Goal: Task Accomplishment & Management: Manage account settings

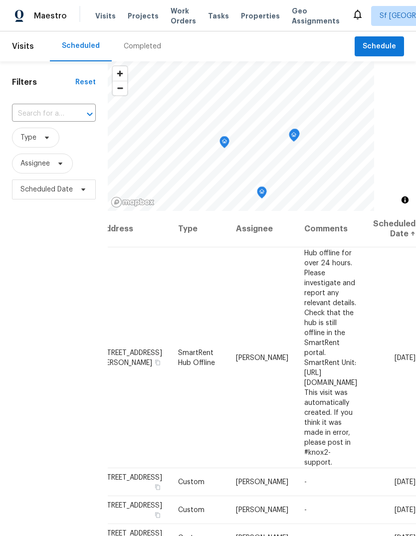
scroll to position [0, 83]
click at [0, 0] on icon at bounding box center [0, 0] width 0 height 0
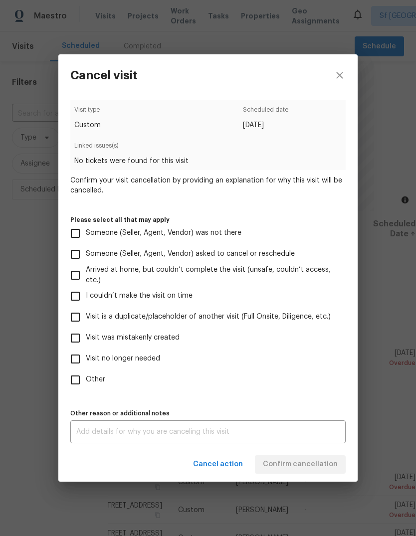
click at [74, 361] on input "Visit no longer needed" at bounding box center [75, 359] width 21 height 21
checkbox input "true"
click at [343, 474] on div "Cancel action Confirm cancellation" at bounding box center [207, 464] width 299 height 34
click at [78, 256] on input "Someone (Seller, Agent, Vendor) asked to cancel or reschedule" at bounding box center [75, 254] width 21 height 21
click at [74, 256] on input "Someone (Seller, Agent, Vendor) asked to cancel or reschedule" at bounding box center [75, 254] width 21 height 21
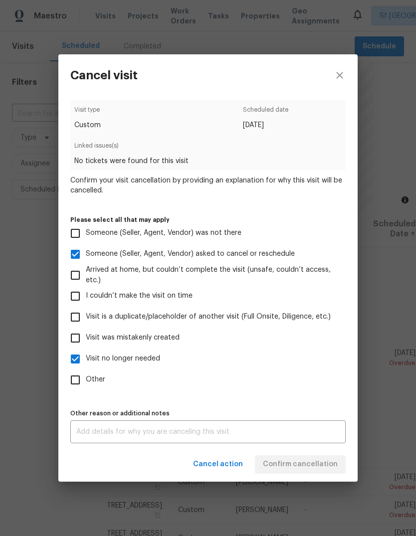
checkbox input "false"
click at [72, 298] on input "I couldn’t make the visit on time" at bounding box center [75, 296] width 21 height 21
checkbox input "true"
click at [75, 317] on input "Visit is a duplicate/placeholder of another visit (Full Onsite, Diligence, etc.)" at bounding box center [75, 317] width 21 height 21
checkbox input "true"
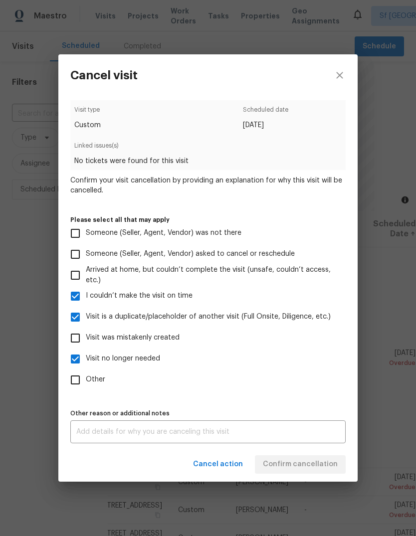
click at [74, 296] on input "I couldn’t make the visit on time" at bounding box center [75, 296] width 21 height 21
checkbox input "false"
click at [74, 342] on input "Visit was mistakenly created" at bounding box center [75, 338] width 21 height 21
checkbox input "true"
click at [77, 316] on input "Visit is a duplicate/placeholder of another visit (Full Onsite, Diligence, etc.)" at bounding box center [75, 317] width 21 height 21
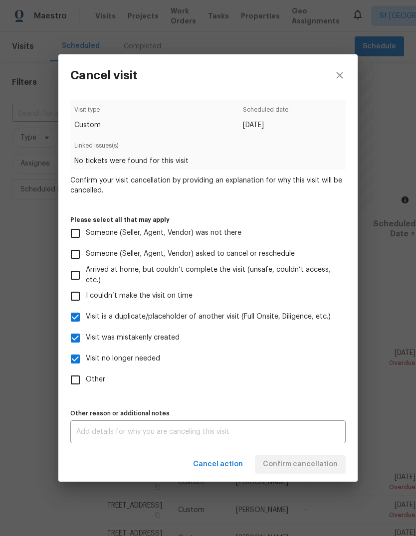
checkbox input "false"
click at [70, 357] on input "Visit no longer needed" at bounding box center [75, 359] width 21 height 21
checkbox input "false"
click at [315, 470] on span "Confirm cancellation" at bounding box center [300, 464] width 75 height 12
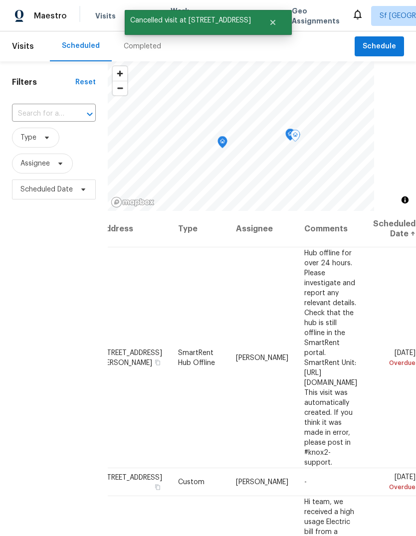
click at [0, 0] on icon at bounding box center [0, 0] width 0 height 0
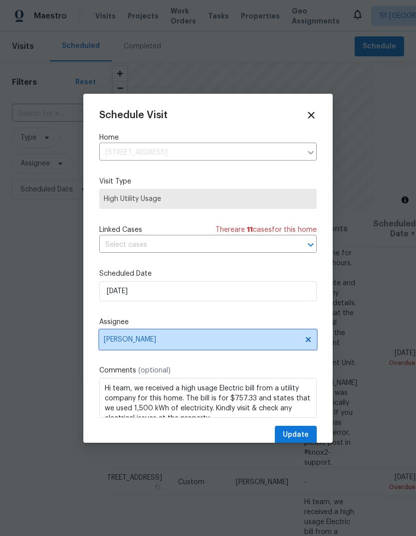
click at [110, 339] on span "[PERSON_NAME]" at bounding box center [202, 340] width 196 height 8
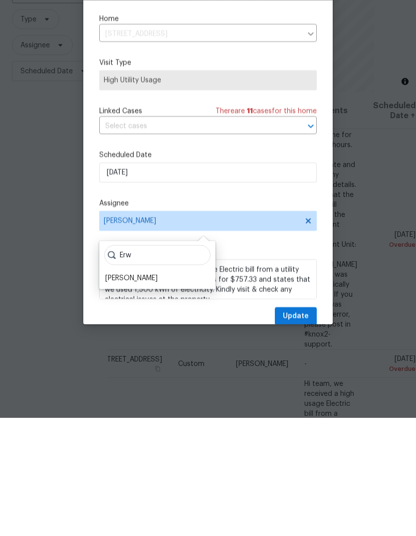
type input "Erw"
click at [111, 392] on div "[PERSON_NAME]" at bounding box center [131, 397] width 52 height 10
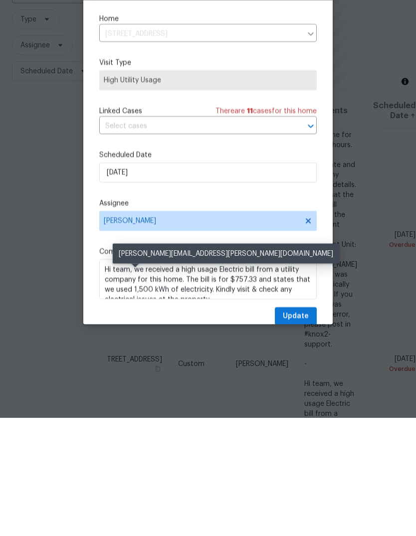
scroll to position [37, 0]
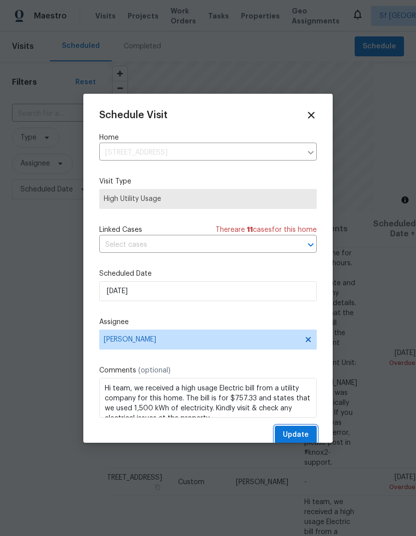
click at [301, 435] on span "Update" at bounding box center [296, 435] width 26 height 12
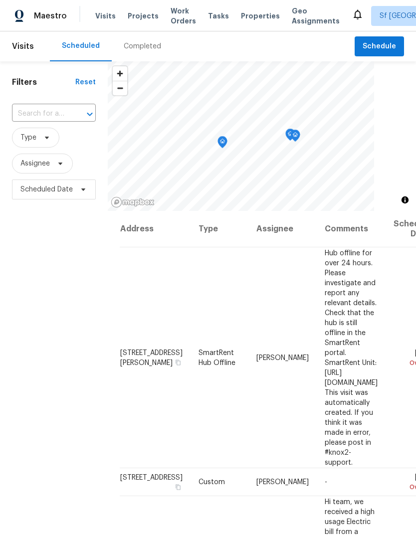
scroll to position [0, 0]
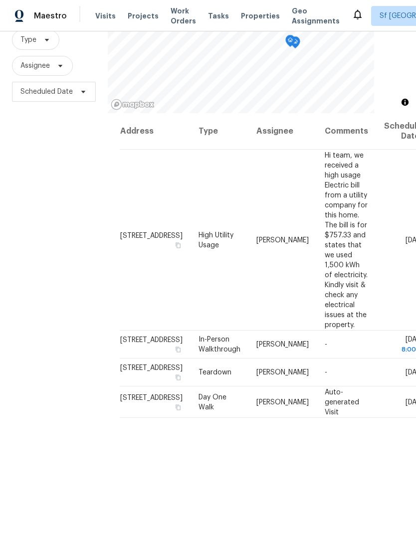
scroll to position [96, 0]
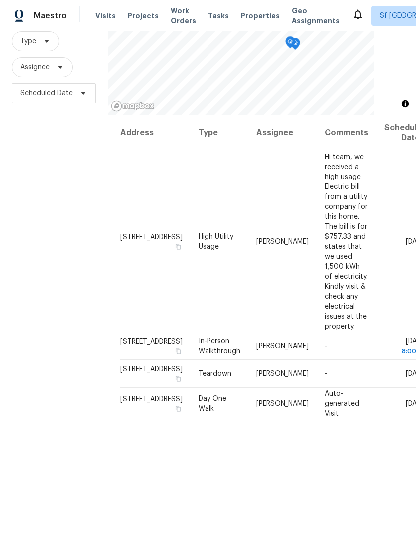
click at [39, 209] on div "Filters Reset ​ Type Assignee Scheduled Date" at bounding box center [54, 254] width 108 height 579
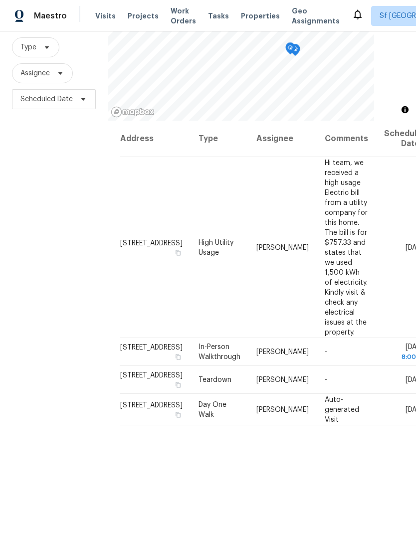
click at [52, 205] on div "Filters Reset ​ Type Assignee Scheduled Date" at bounding box center [54, 260] width 108 height 579
